Goal: Check status: Check status

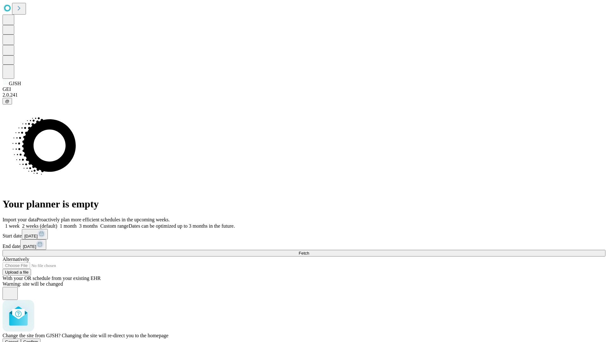
click at [38, 339] on span "Confirm" at bounding box center [30, 341] width 15 height 5
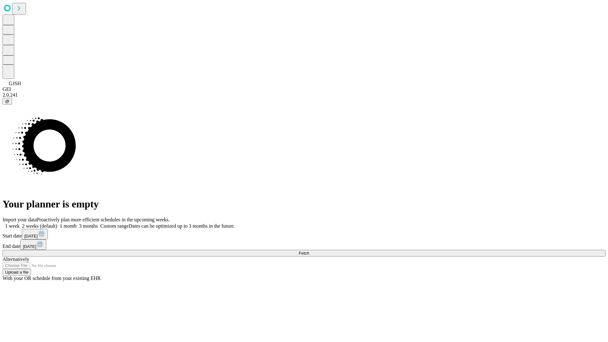
click at [20, 223] on label "1 week" at bounding box center [11, 225] width 17 height 5
click at [309, 251] on span "Fetch" at bounding box center [303, 253] width 10 height 5
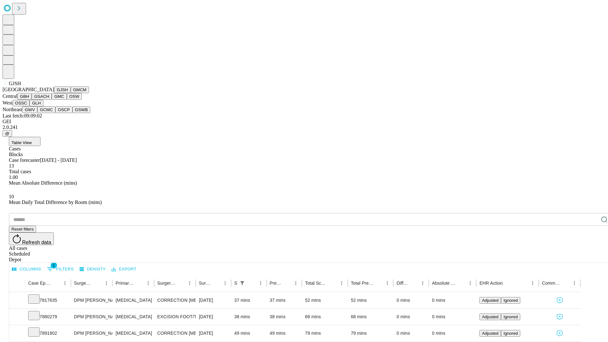
click at [71, 93] on button "GMCM" at bounding box center [80, 89] width 18 height 7
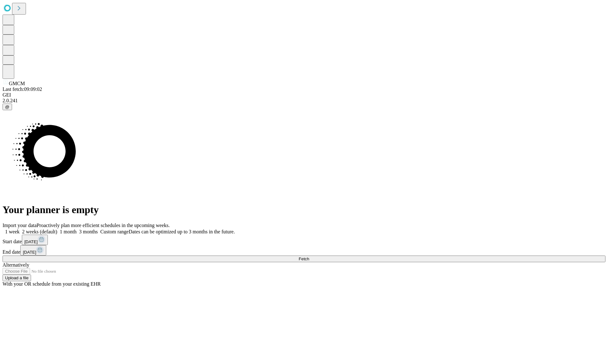
click at [20, 229] on label "1 week" at bounding box center [11, 231] width 17 height 5
click at [309, 256] on span "Fetch" at bounding box center [303, 258] width 10 height 5
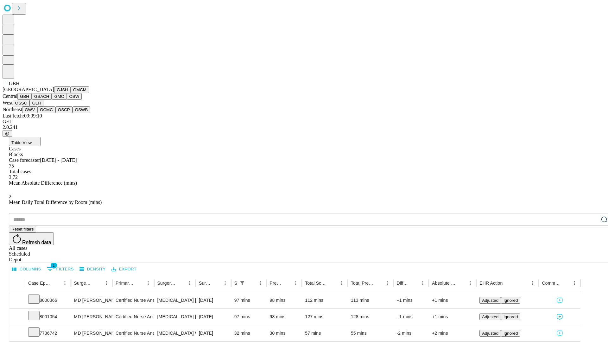
click at [49, 100] on button "GSACH" at bounding box center [42, 96] width 20 height 7
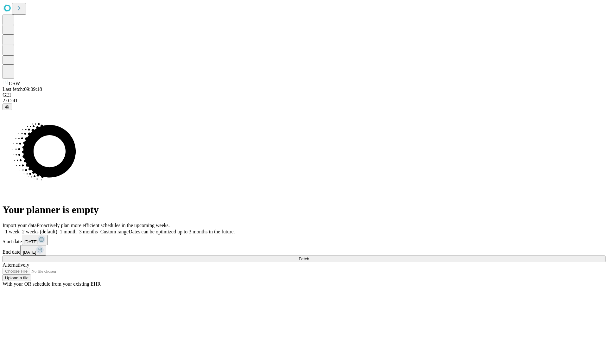
click at [20, 229] on label "1 week" at bounding box center [11, 231] width 17 height 5
click at [309, 256] on span "Fetch" at bounding box center [303, 258] width 10 height 5
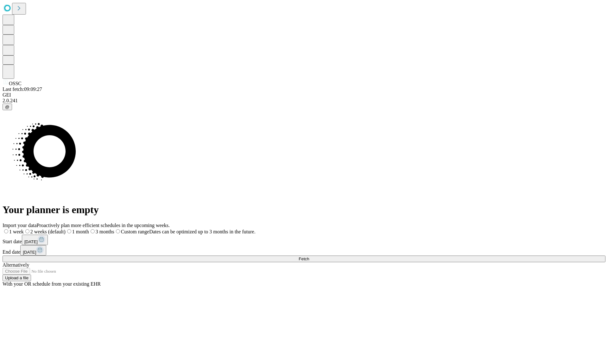
click at [309, 256] on span "Fetch" at bounding box center [303, 258] width 10 height 5
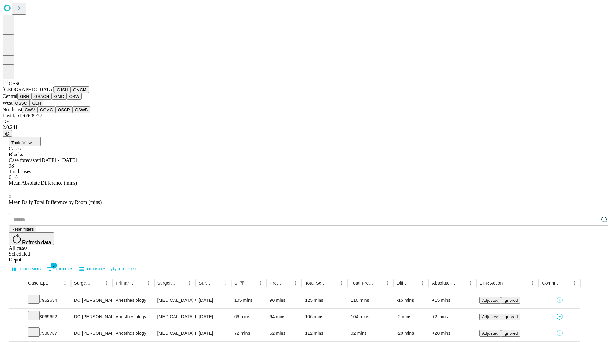
click at [43, 106] on button "GLH" at bounding box center [36, 103] width 14 height 7
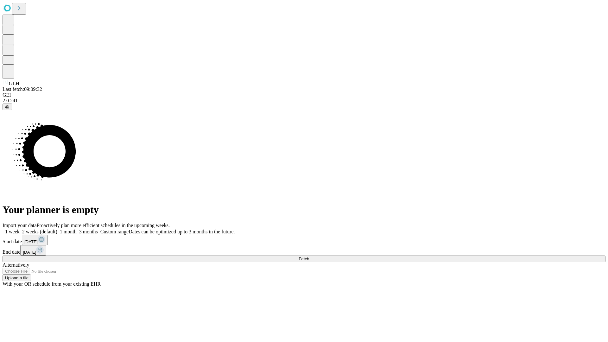
click at [20, 229] on label "1 week" at bounding box center [11, 231] width 17 height 5
click at [309, 256] on span "Fetch" at bounding box center [303, 258] width 10 height 5
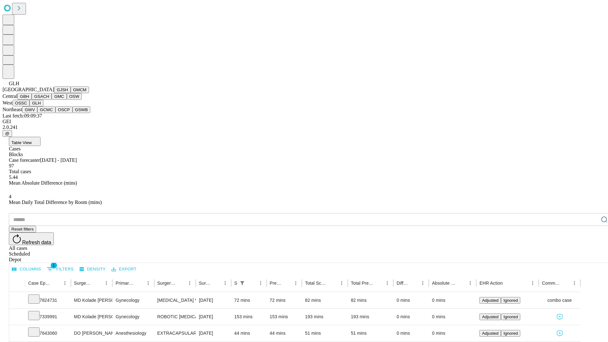
click at [37, 113] on button "GWV" at bounding box center [29, 109] width 15 height 7
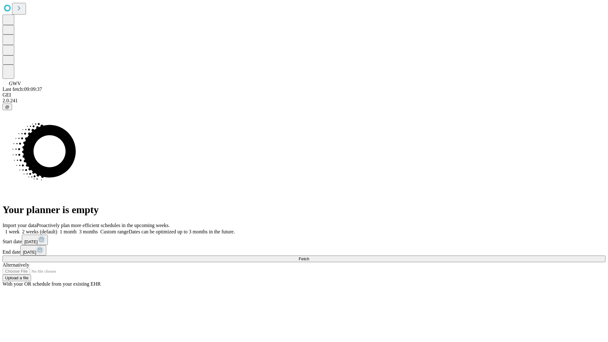
click at [20, 229] on label "1 week" at bounding box center [11, 231] width 17 height 5
click at [309, 256] on span "Fetch" at bounding box center [303, 258] width 10 height 5
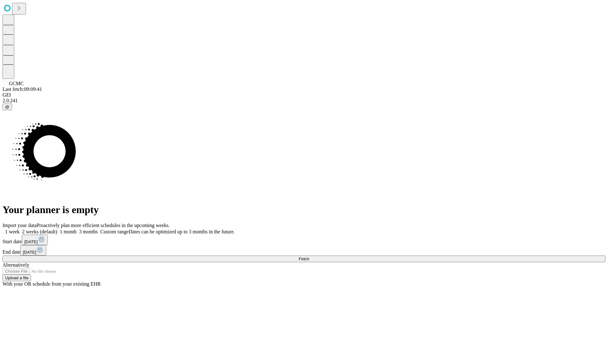
click at [20, 229] on label "1 week" at bounding box center [11, 231] width 17 height 5
click at [309, 256] on span "Fetch" at bounding box center [303, 258] width 10 height 5
